Goal: Information Seeking & Learning: Learn about a topic

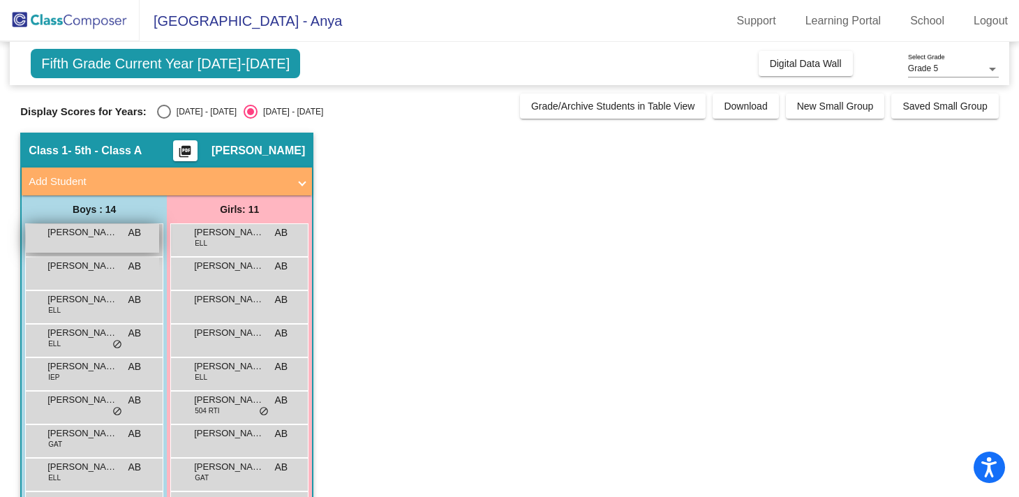
click at [134, 239] on span "AB" at bounding box center [134, 232] width 13 height 15
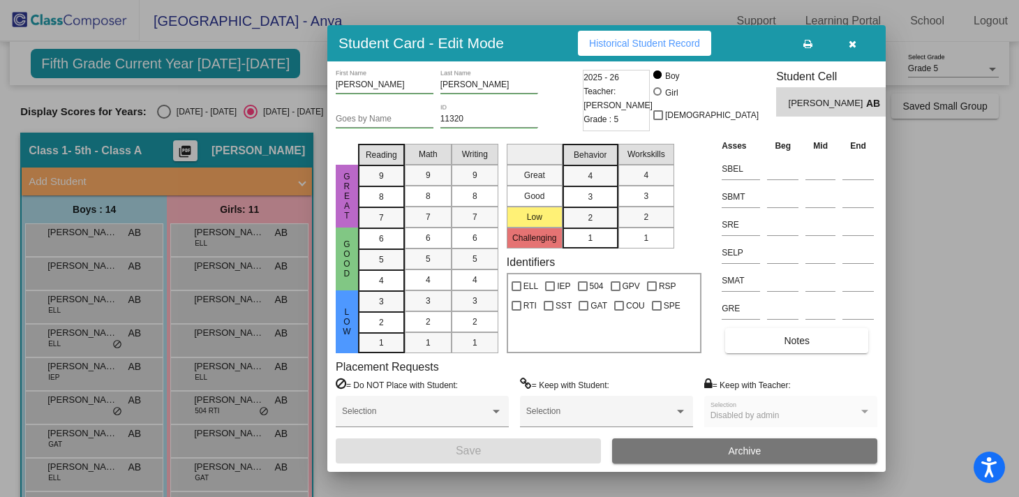
click at [963, 218] on div at bounding box center [509, 248] width 1019 height 497
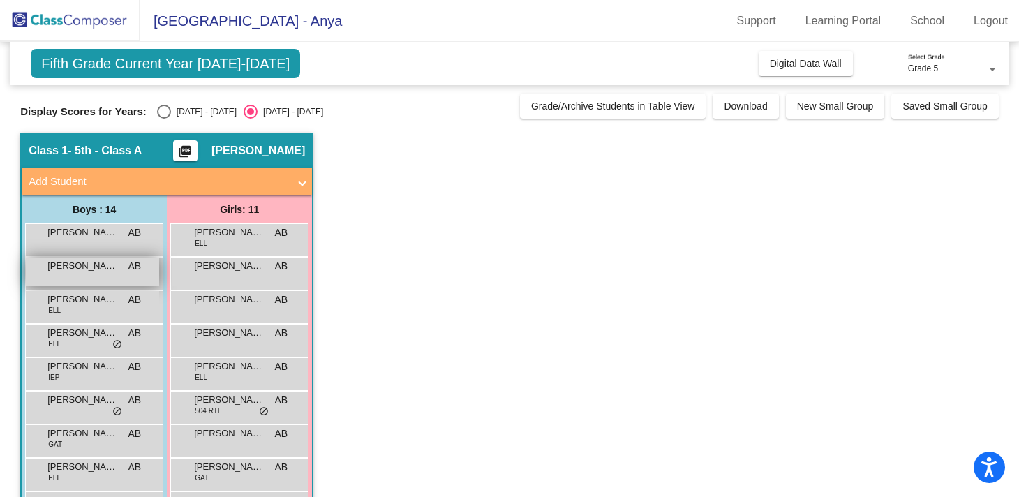
click at [121, 271] on div "Aseece [PERSON_NAME] lock do_not_disturb_alt" at bounding box center [92, 271] width 133 height 29
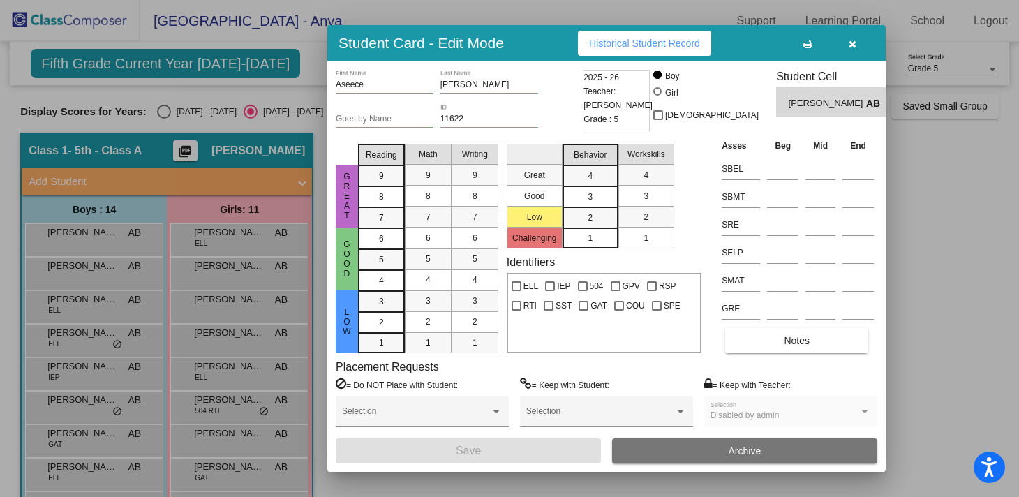
click at [682, 374] on div "Placement Requests = Do NOT Place with Student: Selection = Keep with Student: …" at bounding box center [606, 399] width 541 height 78
click at [850, 43] on icon "button" at bounding box center [852, 44] width 8 height 10
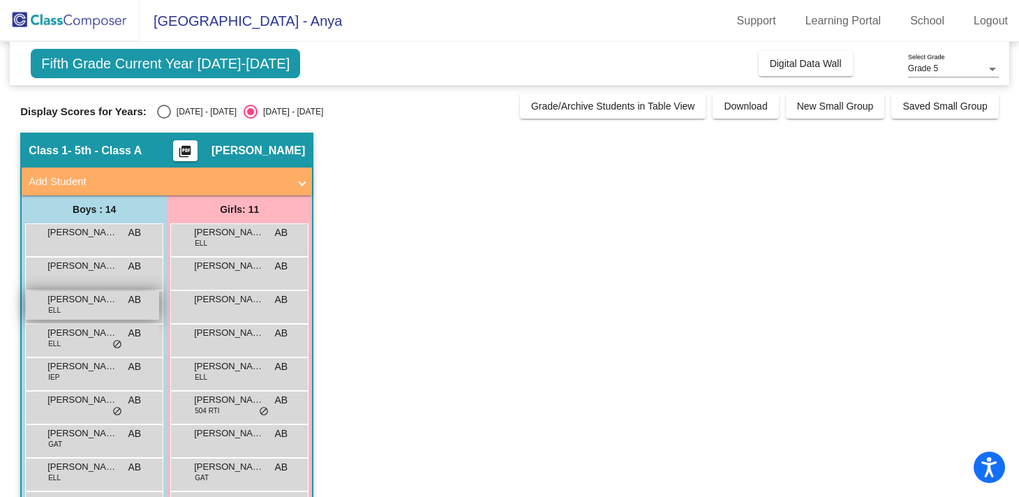
click at [73, 296] on span "[PERSON_NAME]" at bounding box center [82, 299] width 70 height 14
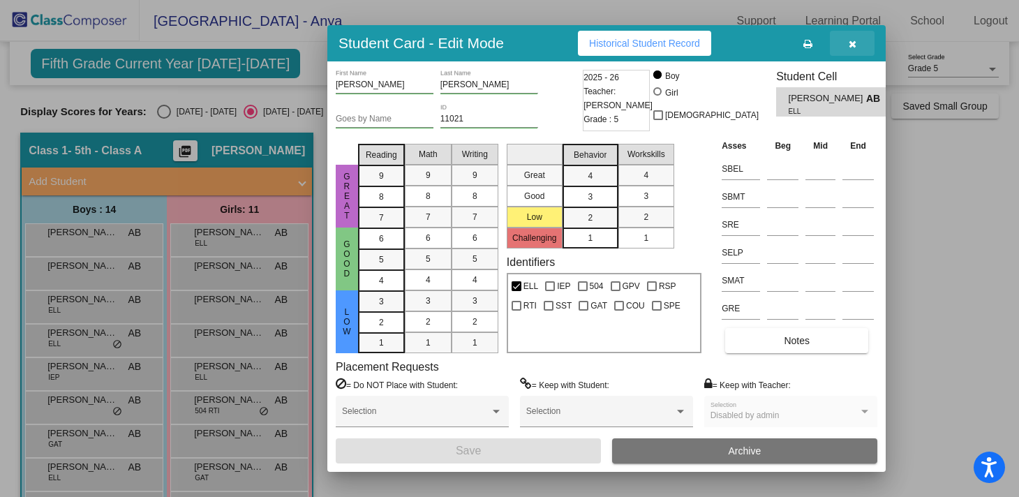
click at [854, 40] on icon "button" at bounding box center [852, 44] width 8 height 10
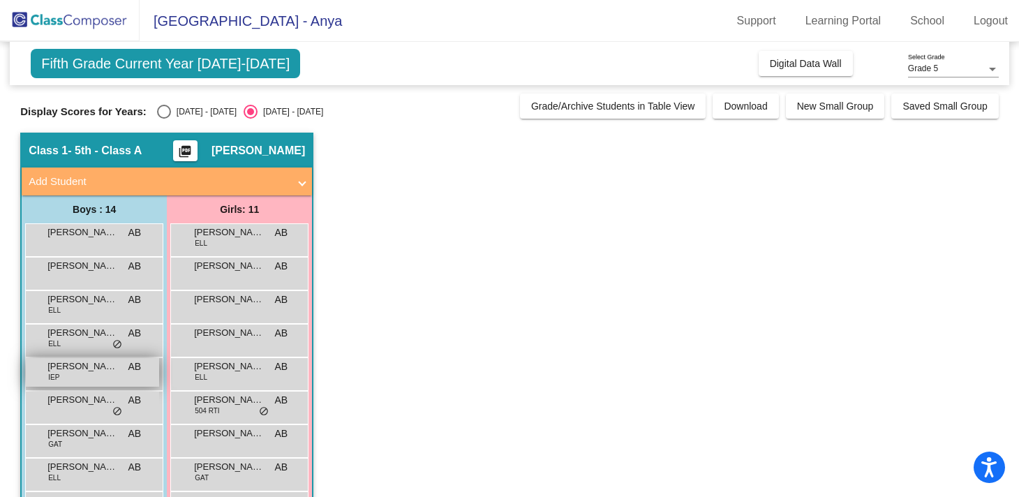
click at [77, 370] on span "[PERSON_NAME]" at bounding box center [82, 366] width 70 height 14
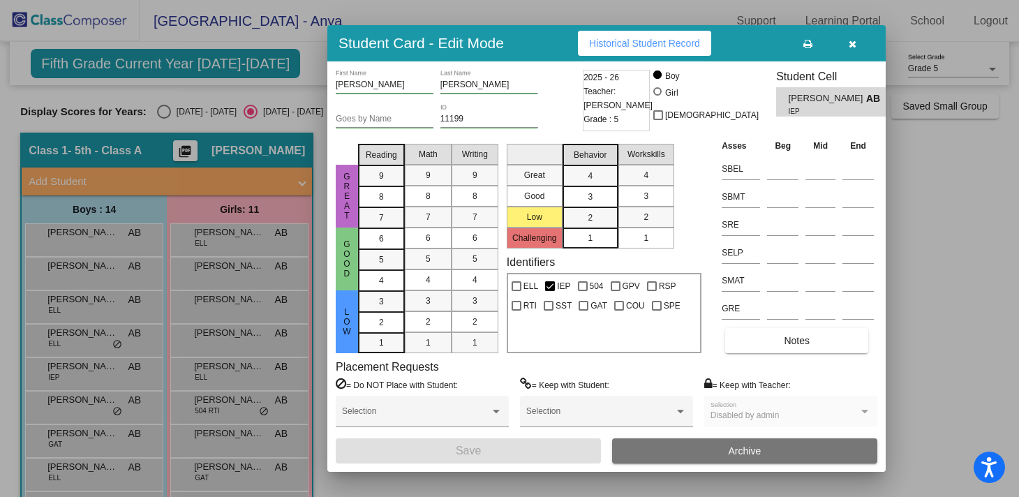
click at [947, 366] on div at bounding box center [509, 248] width 1019 height 497
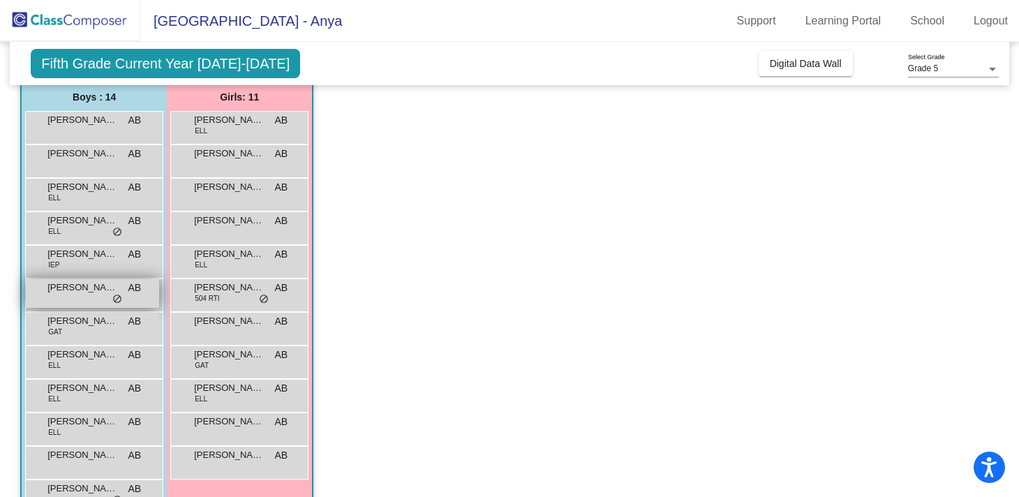
scroll to position [126, 0]
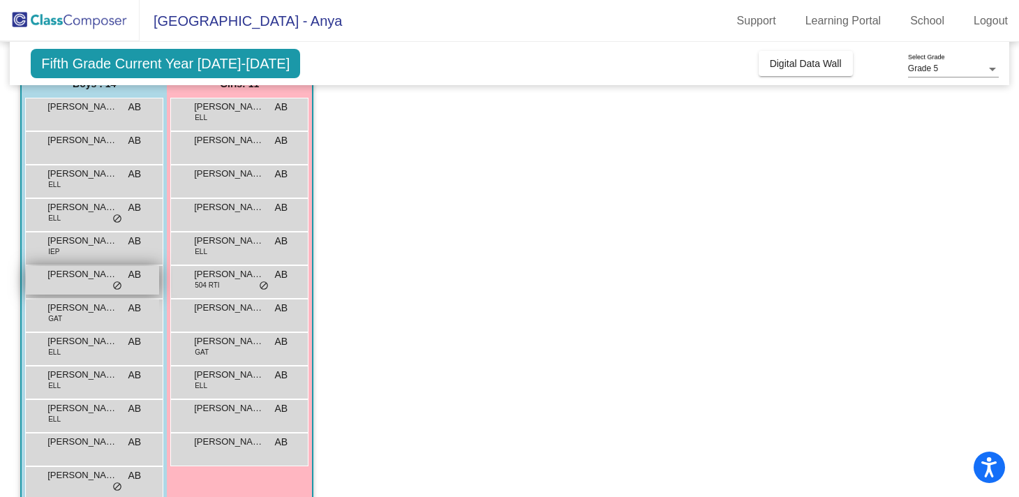
click at [96, 280] on span "[PERSON_NAME]" at bounding box center [82, 274] width 70 height 14
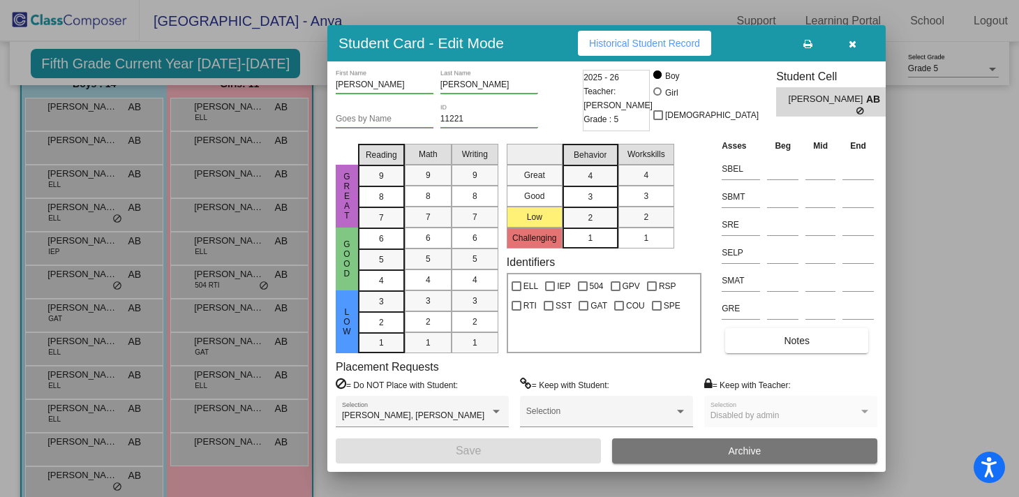
click at [969, 253] on div at bounding box center [509, 248] width 1019 height 497
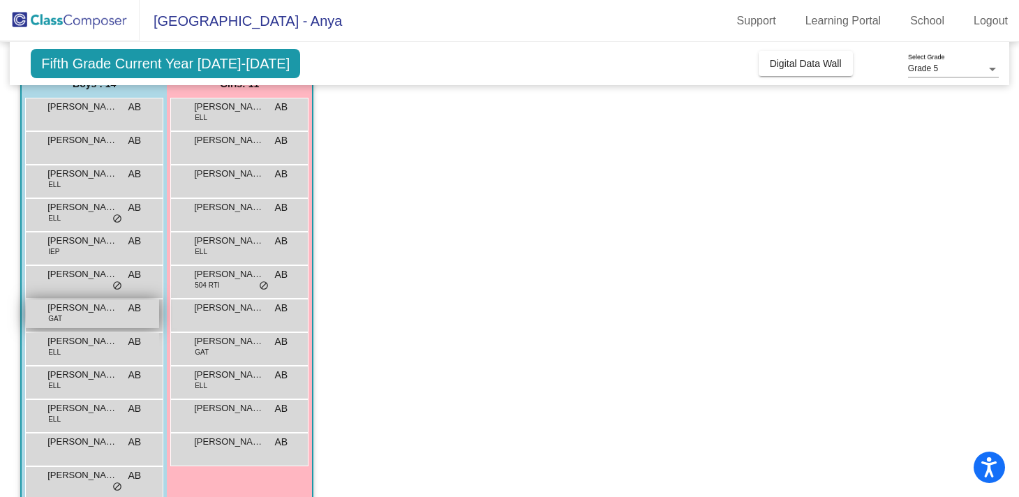
click at [92, 313] on span "[PERSON_NAME] [PERSON_NAME]" at bounding box center [82, 308] width 70 height 14
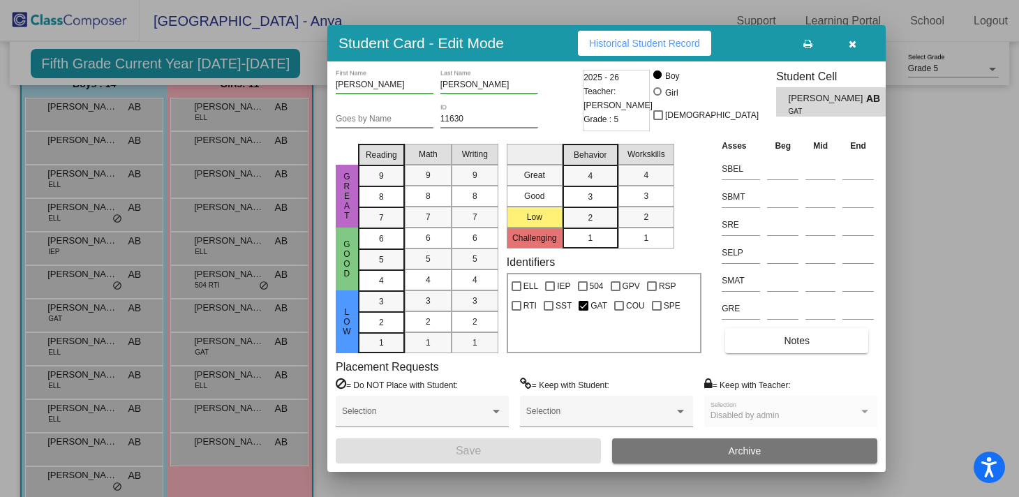
click at [71, 344] on div at bounding box center [509, 248] width 1019 height 497
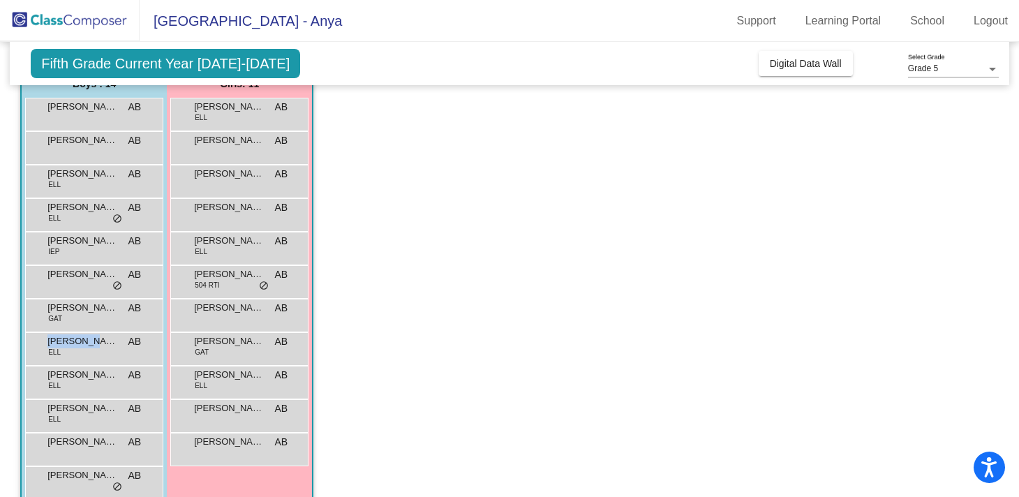
click at [71, 344] on span "[PERSON_NAME]" at bounding box center [82, 341] width 70 height 14
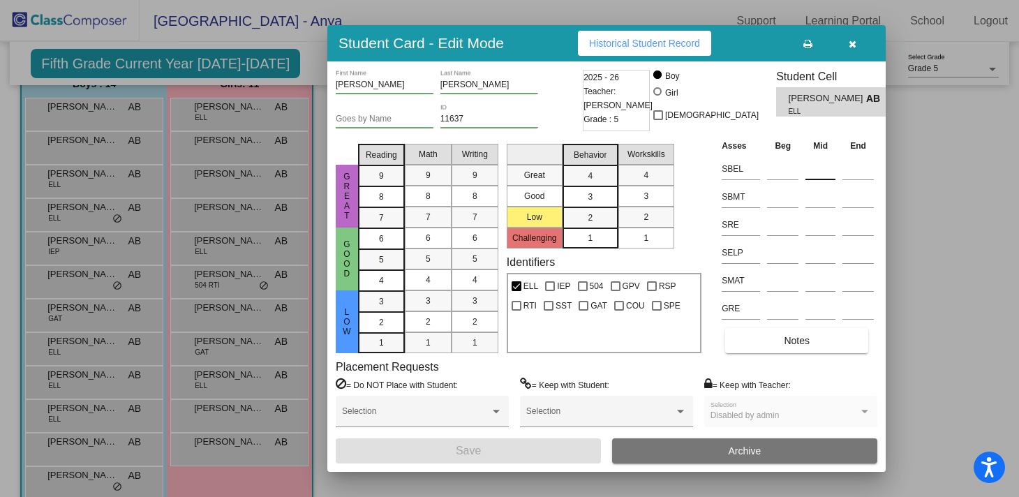
click at [816, 156] on div at bounding box center [820, 166] width 30 height 25
click at [854, 40] on icon "button" at bounding box center [852, 44] width 8 height 10
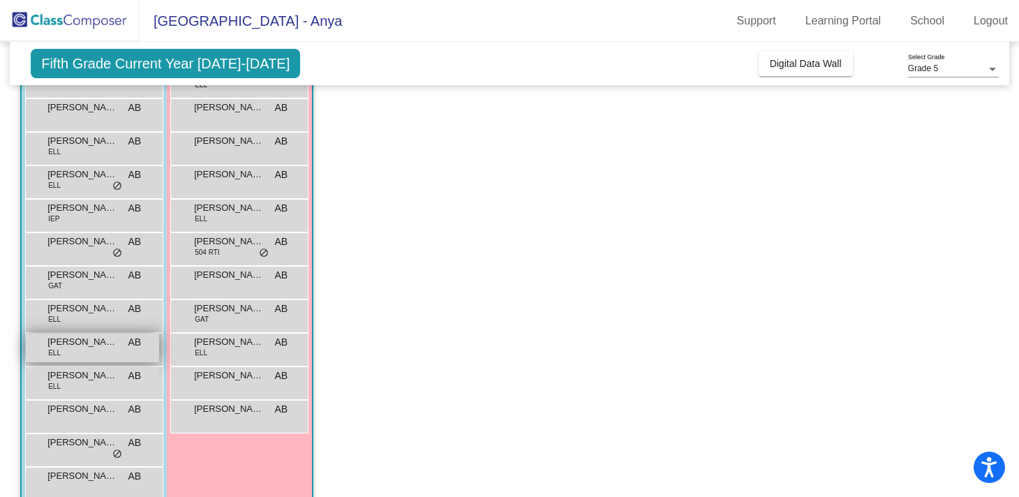
scroll to position [163, 0]
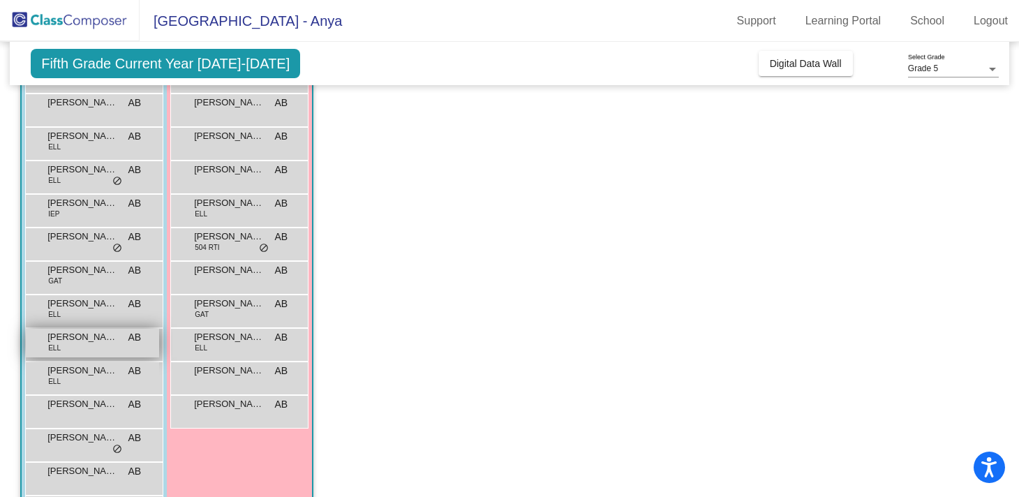
click at [83, 340] on span "[PERSON_NAME]" at bounding box center [82, 337] width 70 height 14
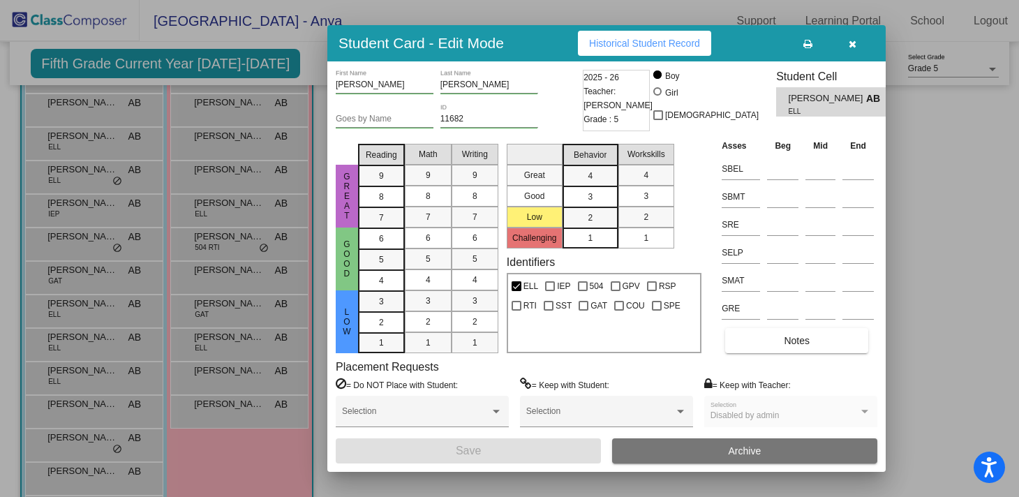
click at [70, 432] on div at bounding box center [509, 248] width 1019 height 497
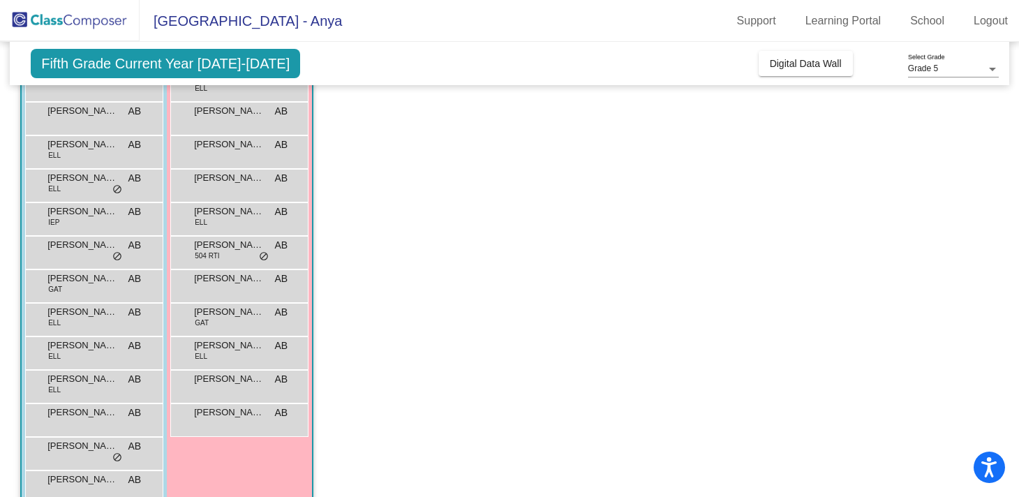
scroll to position [0, 0]
